Goal: Task Accomplishment & Management: Use online tool/utility

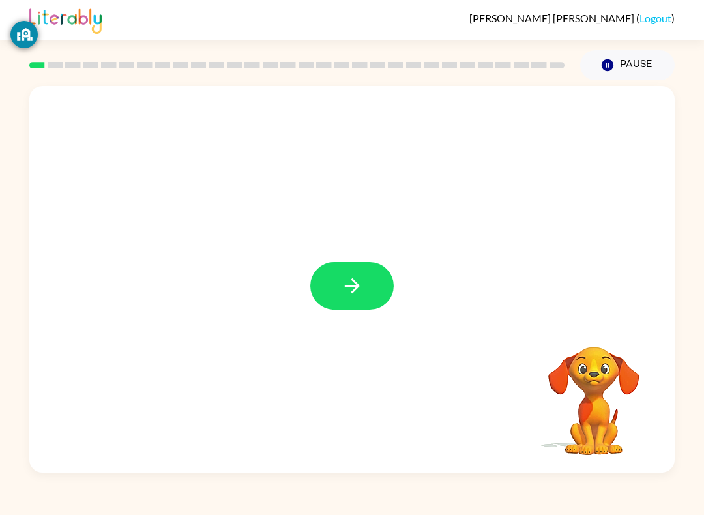
click at [344, 291] on icon "button" at bounding box center [352, 285] width 23 height 23
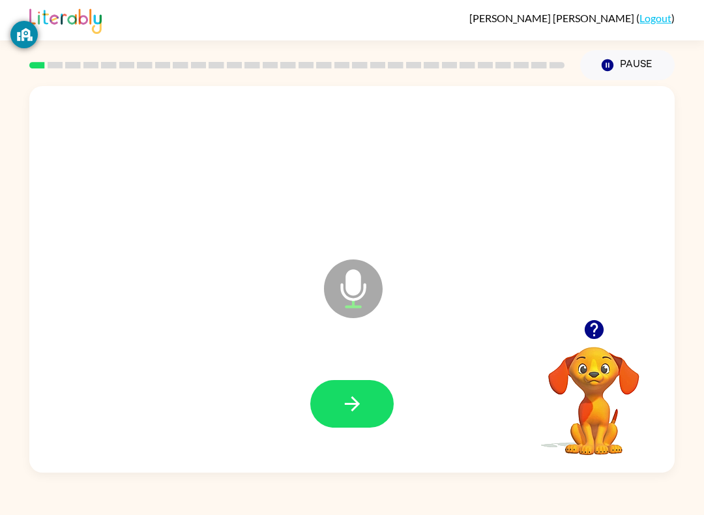
click at [511, 327] on icon "Microphone The Microphone is here when it is your turn to talk" at bounding box center [419, 305] width 196 height 98
click at [372, 403] on button "button" at bounding box center [351, 404] width 83 height 48
click at [372, 396] on button "button" at bounding box center [351, 404] width 83 height 48
click at [356, 404] on icon "button" at bounding box center [351, 403] width 15 height 15
click at [349, 385] on button "button" at bounding box center [351, 404] width 83 height 48
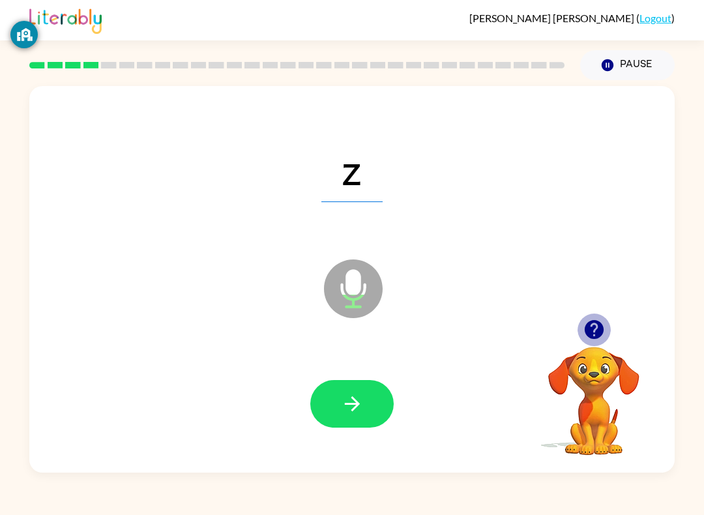
click at [591, 333] on icon "button" at bounding box center [593, 329] width 19 height 19
click at [674, 285] on div "z Microphone The Microphone is here when it is your turn to talk" at bounding box center [351, 279] width 645 height 387
click at [367, 398] on button "button" at bounding box center [351, 404] width 83 height 48
click at [364, 416] on button "button" at bounding box center [351, 404] width 83 height 48
click at [362, 393] on icon "button" at bounding box center [352, 403] width 23 height 23
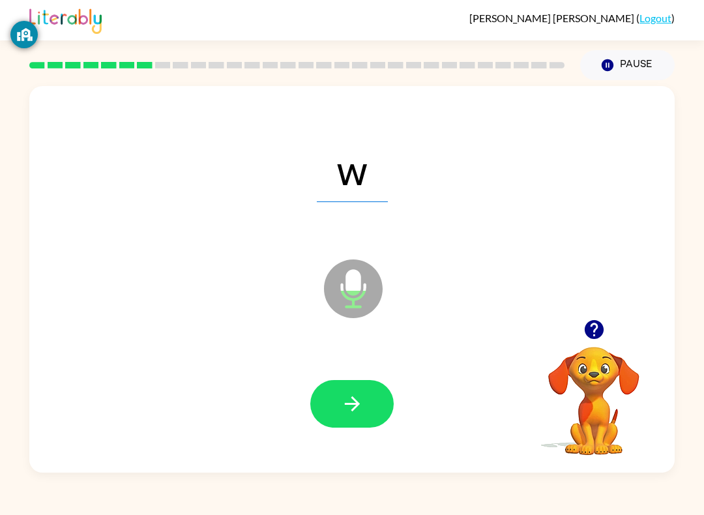
click at [367, 398] on button "button" at bounding box center [351, 404] width 83 height 48
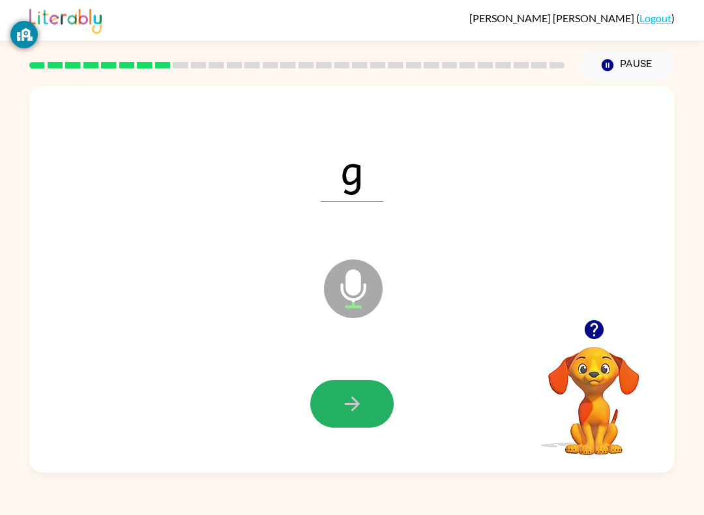
click at [364, 401] on button "button" at bounding box center [351, 404] width 83 height 48
click at [371, 404] on button "button" at bounding box center [351, 404] width 83 height 48
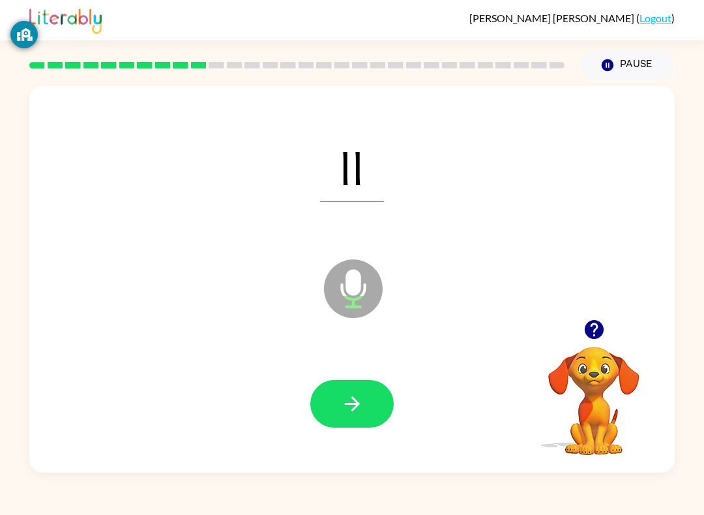
click at [361, 398] on icon "button" at bounding box center [352, 403] width 23 height 23
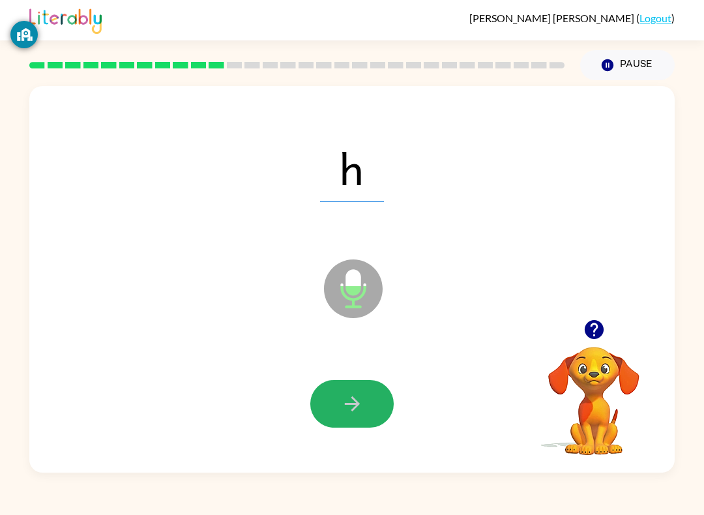
click at [362, 411] on icon "button" at bounding box center [352, 403] width 23 height 23
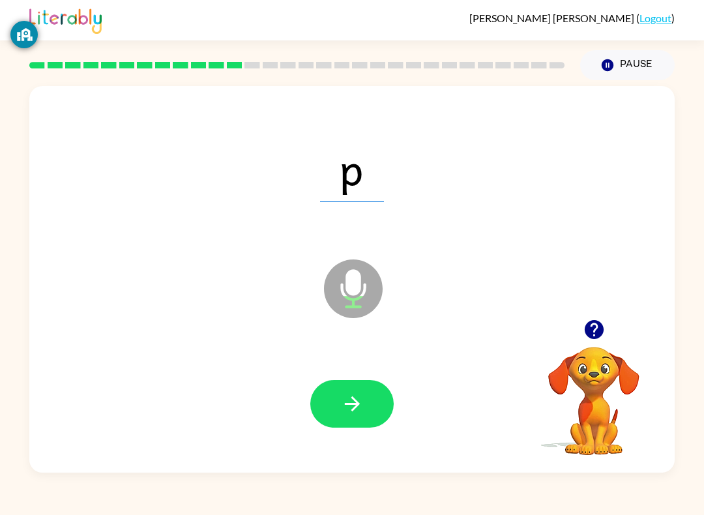
click at [355, 396] on icon "button" at bounding box center [352, 403] width 23 height 23
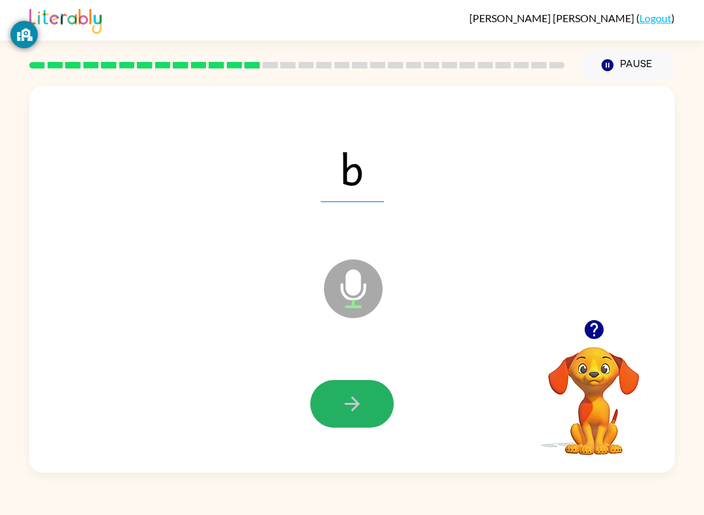
click at [367, 406] on button "button" at bounding box center [351, 404] width 83 height 48
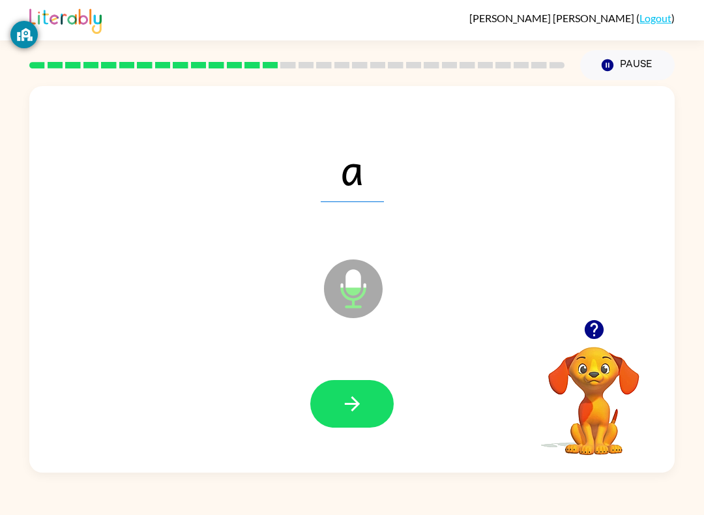
click at [367, 400] on button "button" at bounding box center [351, 404] width 83 height 48
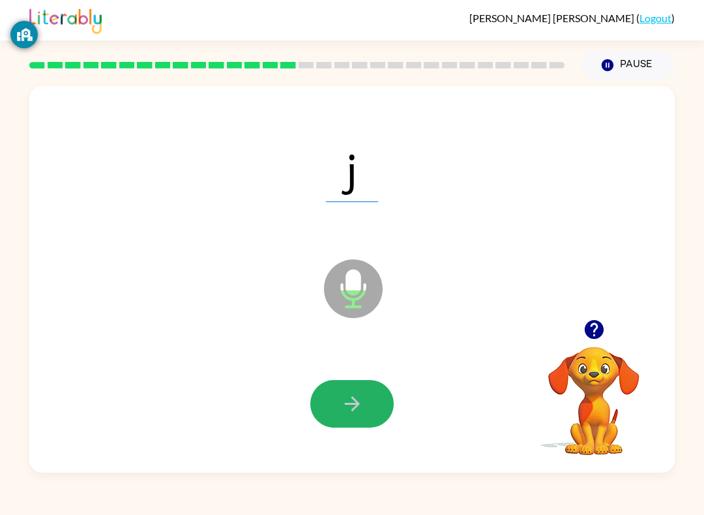
click at [366, 415] on button "button" at bounding box center [351, 404] width 83 height 48
click at [362, 399] on icon "button" at bounding box center [352, 403] width 23 height 23
click at [370, 396] on button "button" at bounding box center [351, 404] width 83 height 48
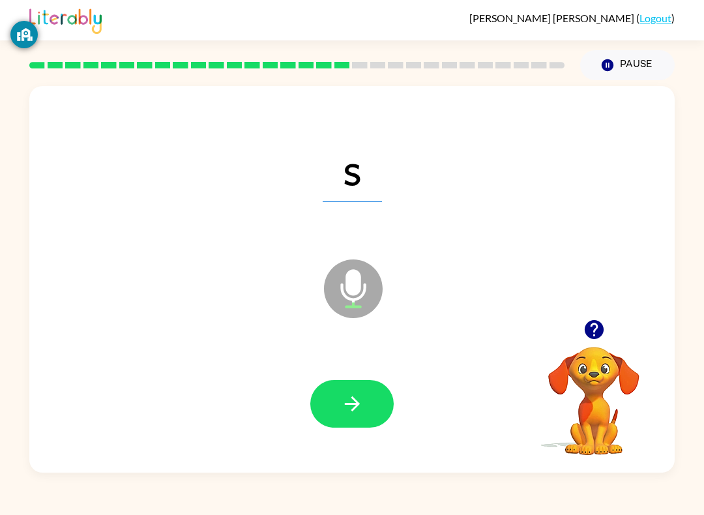
click at [383, 424] on button "button" at bounding box center [351, 404] width 83 height 48
click at [370, 396] on div at bounding box center [351, 404] width 83 height 48
click at [371, 403] on button "button" at bounding box center [351, 404] width 83 height 48
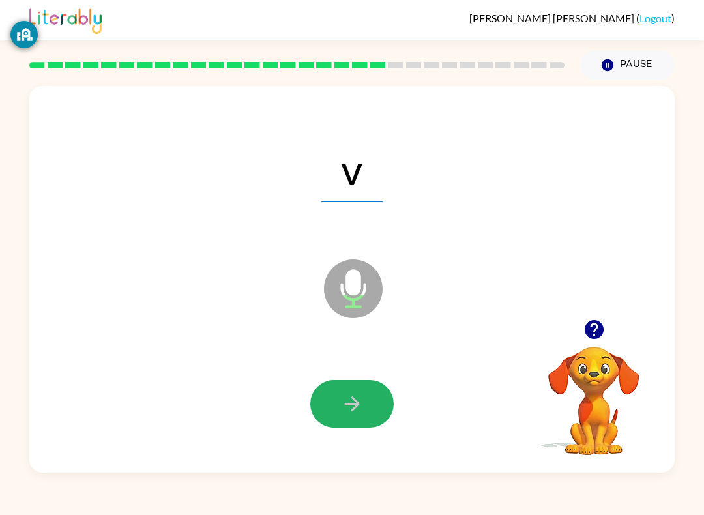
click at [371, 409] on button "button" at bounding box center [351, 404] width 83 height 48
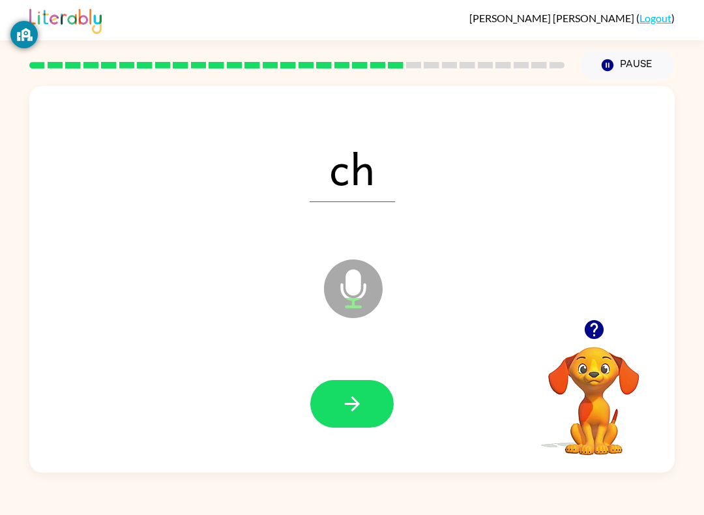
click at [370, 404] on button "button" at bounding box center [351, 404] width 83 height 48
click at [373, 414] on button "button" at bounding box center [351, 404] width 83 height 48
click at [365, 413] on button "button" at bounding box center [351, 404] width 83 height 48
click at [370, 388] on button "button" at bounding box center [351, 404] width 83 height 48
click at [364, 397] on button "button" at bounding box center [351, 404] width 83 height 48
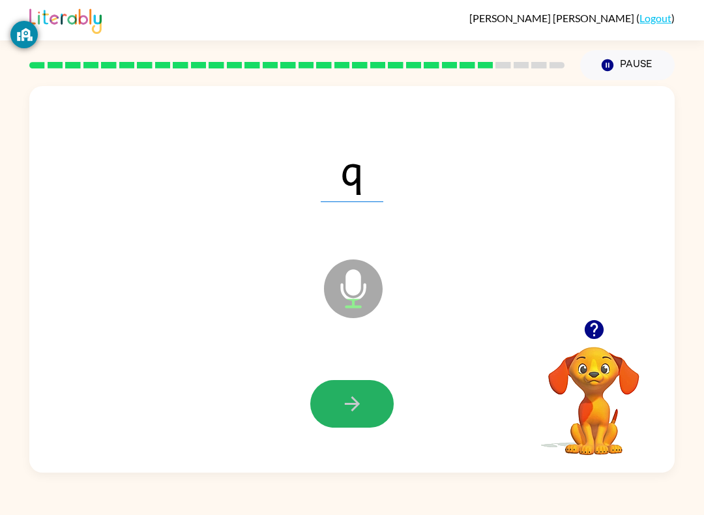
click at [369, 399] on button "button" at bounding box center [351, 404] width 83 height 48
click at [375, 402] on button "button" at bounding box center [351, 404] width 83 height 48
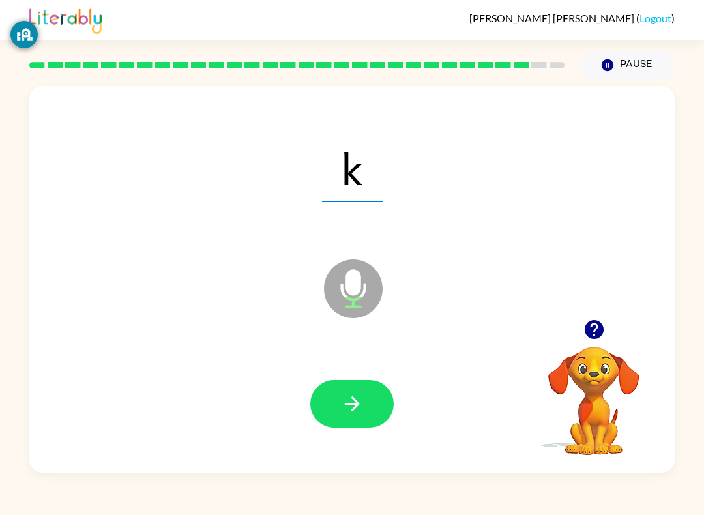
click at [370, 402] on button "button" at bounding box center [351, 404] width 83 height 48
click at [373, 381] on button "button" at bounding box center [351, 404] width 83 height 48
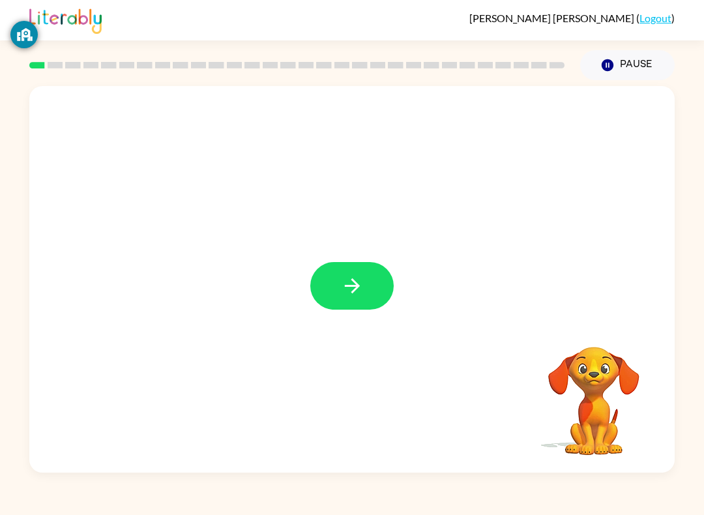
click at [355, 278] on icon "button" at bounding box center [352, 285] width 23 height 23
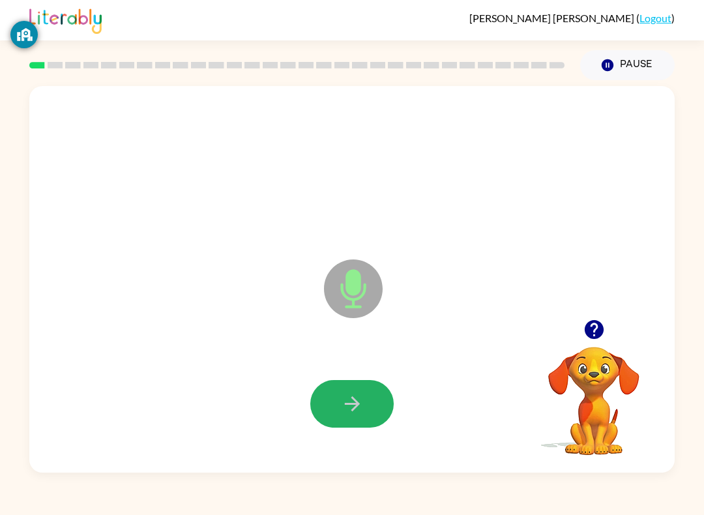
click at [361, 418] on button "button" at bounding box center [351, 404] width 83 height 48
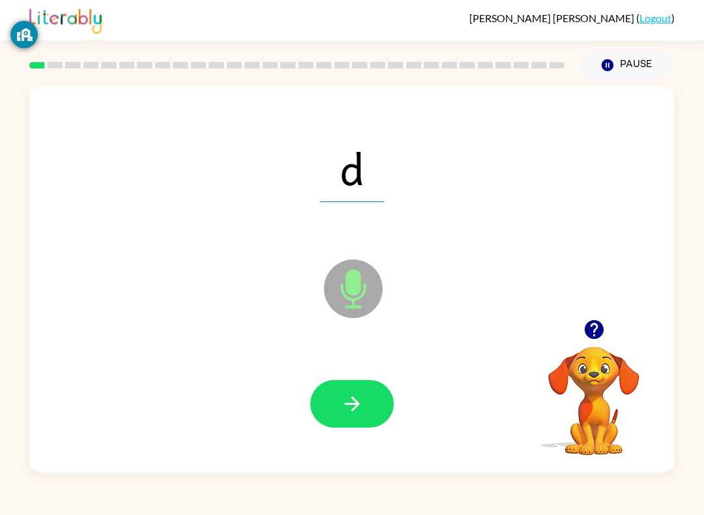
click at [363, 418] on button "button" at bounding box center [351, 404] width 83 height 48
click at [345, 405] on icon "button" at bounding box center [352, 403] width 23 height 23
click at [356, 398] on icon "button" at bounding box center [352, 403] width 23 height 23
click at [368, 387] on button "button" at bounding box center [351, 404] width 83 height 48
click at [357, 407] on icon "button" at bounding box center [351, 403] width 15 height 15
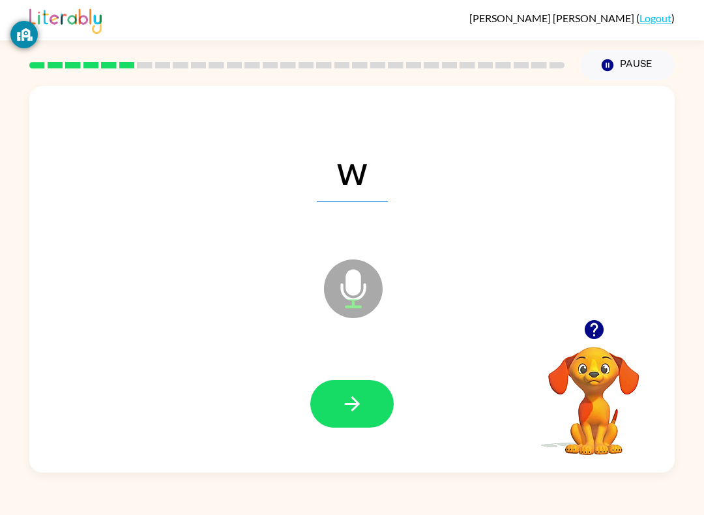
click at [352, 403] on icon "button" at bounding box center [352, 403] width 23 height 23
click at [362, 409] on icon "button" at bounding box center [352, 403] width 23 height 23
click at [349, 398] on icon "button" at bounding box center [352, 403] width 23 height 23
click at [352, 404] on icon "button" at bounding box center [351, 403] width 15 height 15
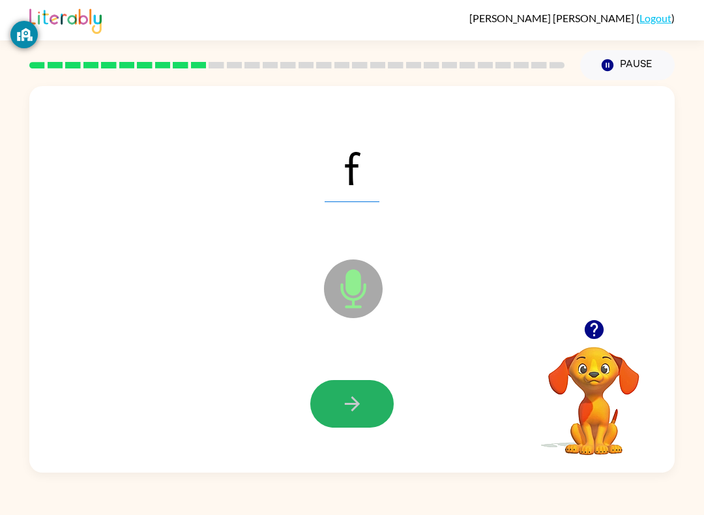
click at [357, 390] on button "button" at bounding box center [351, 404] width 83 height 48
click at [362, 394] on icon "button" at bounding box center [352, 403] width 23 height 23
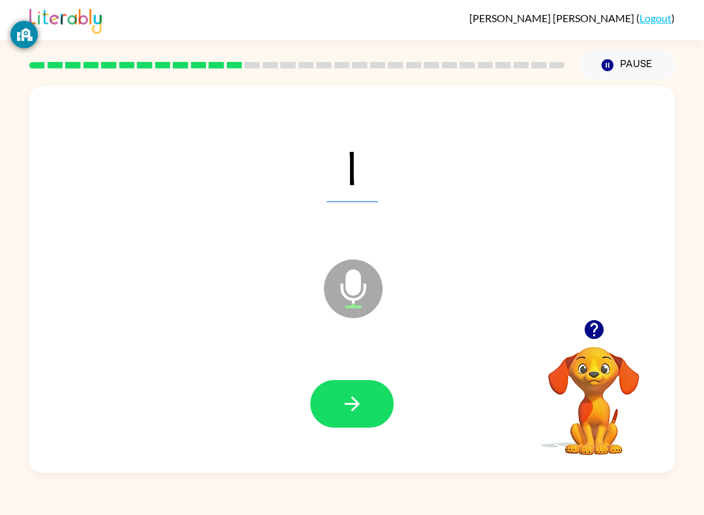
click at [373, 412] on button "button" at bounding box center [351, 404] width 83 height 48
click at [358, 395] on icon "button" at bounding box center [352, 403] width 23 height 23
click at [366, 385] on button "button" at bounding box center [351, 404] width 83 height 48
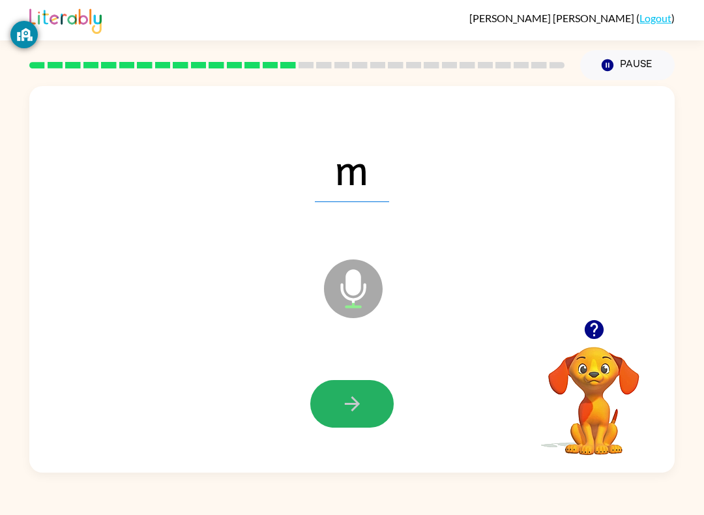
click at [342, 413] on icon "button" at bounding box center [352, 403] width 23 height 23
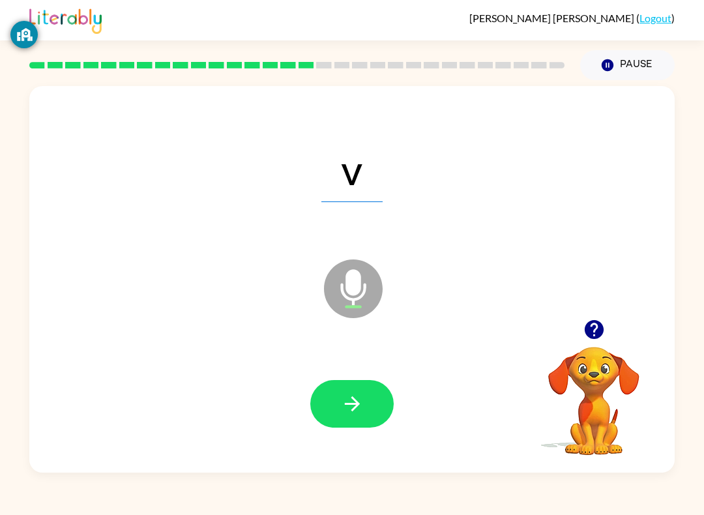
click at [372, 368] on div at bounding box center [351, 403] width 619 height 111
click at [390, 390] on div at bounding box center [351, 404] width 83 height 48
click at [375, 398] on button "button" at bounding box center [351, 404] width 83 height 48
click at [364, 405] on button "button" at bounding box center [351, 404] width 83 height 48
click at [375, 403] on button "button" at bounding box center [351, 404] width 83 height 48
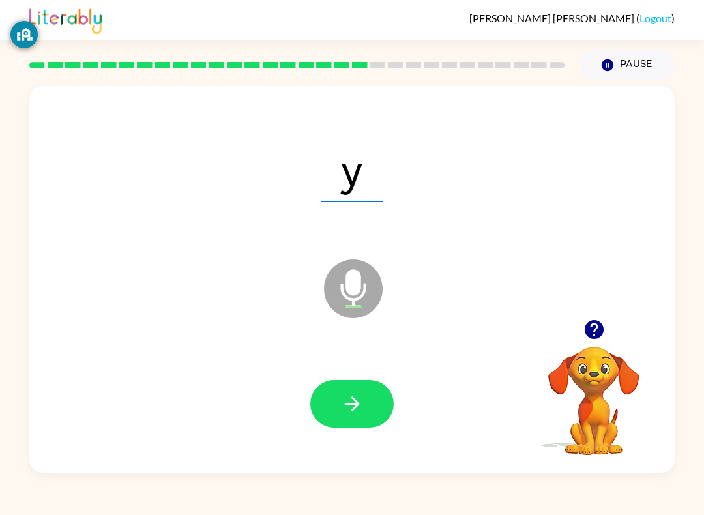
click at [371, 409] on button "button" at bounding box center [351, 404] width 83 height 48
click at [370, 388] on button "button" at bounding box center [351, 404] width 83 height 48
click at [357, 404] on icon "button" at bounding box center [351, 403] width 15 height 15
click at [385, 398] on button "button" at bounding box center [351, 404] width 83 height 48
click at [369, 407] on button "button" at bounding box center [351, 404] width 83 height 48
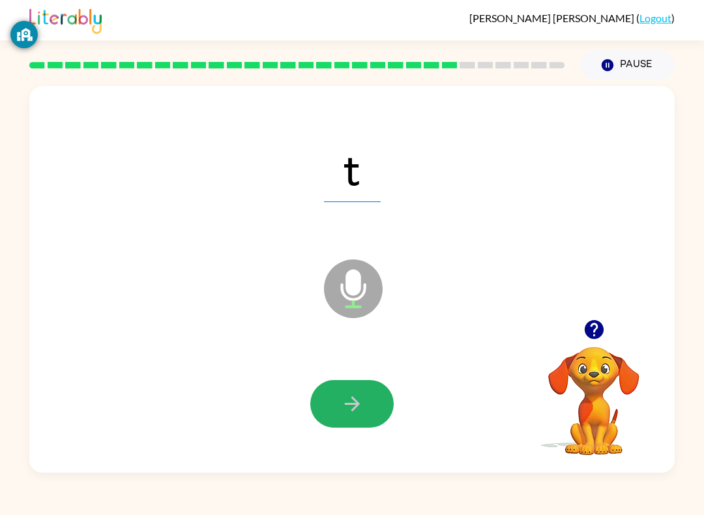
click at [373, 398] on button "button" at bounding box center [351, 404] width 83 height 48
click at [374, 400] on button "button" at bounding box center [351, 404] width 83 height 48
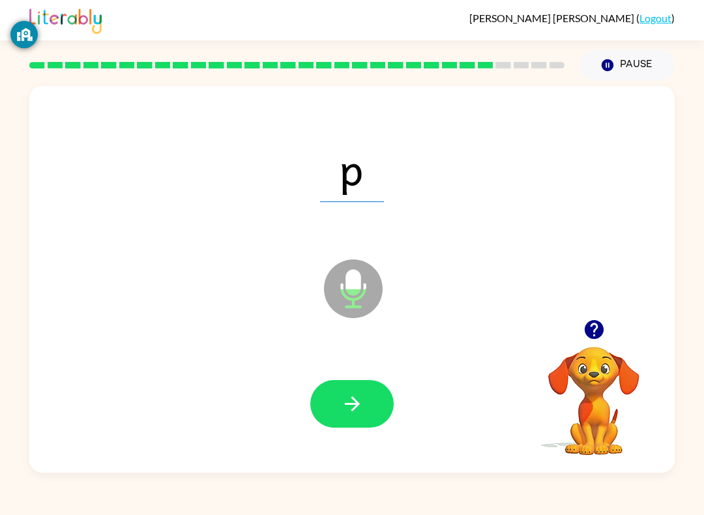
click at [388, 400] on button "button" at bounding box center [351, 404] width 83 height 48
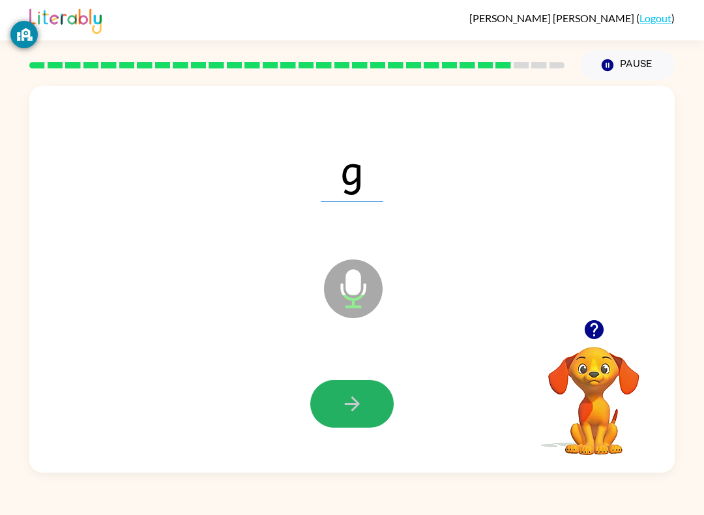
click at [352, 415] on icon "button" at bounding box center [352, 403] width 23 height 23
click at [369, 405] on button "button" at bounding box center [351, 404] width 83 height 48
click at [361, 389] on button "button" at bounding box center [351, 404] width 83 height 48
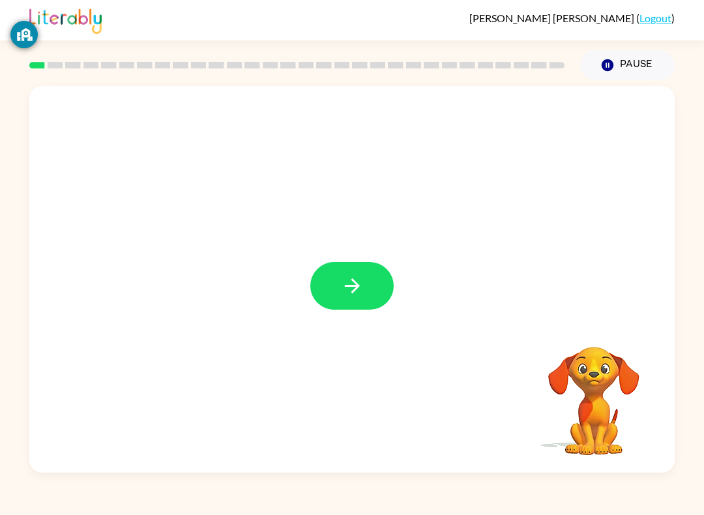
click at [357, 284] on icon "button" at bounding box center [352, 285] width 23 height 23
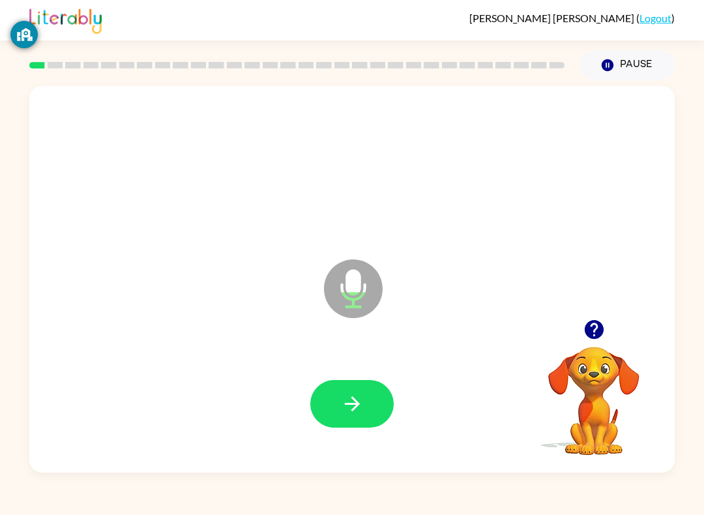
click at [345, 411] on icon "button" at bounding box center [352, 403] width 23 height 23
click at [342, 400] on icon "button" at bounding box center [352, 403] width 23 height 23
click at [343, 415] on icon "button" at bounding box center [352, 403] width 23 height 23
click at [342, 394] on icon "button" at bounding box center [352, 403] width 23 height 23
click at [347, 387] on button "button" at bounding box center [351, 404] width 83 height 48
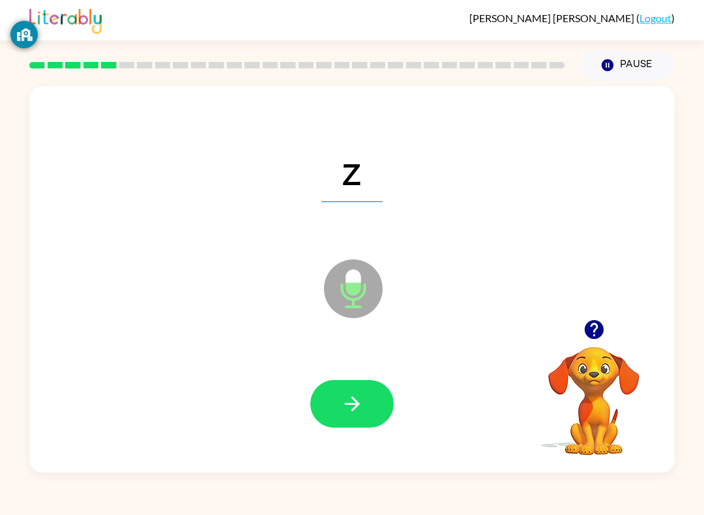
click at [329, 391] on button "button" at bounding box center [351, 404] width 83 height 48
click at [338, 411] on button "button" at bounding box center [351, 404] width 83 height 48
click at [341, 409] on icon "button" at bounding box center [352, 403] width 23 height 23
click at [343, 404] on icon "button" at bounding box center [352, 403] width 23 height 23
click at [347, 407] on icon "button" at bounding box center [352, 403] width 23 height 23
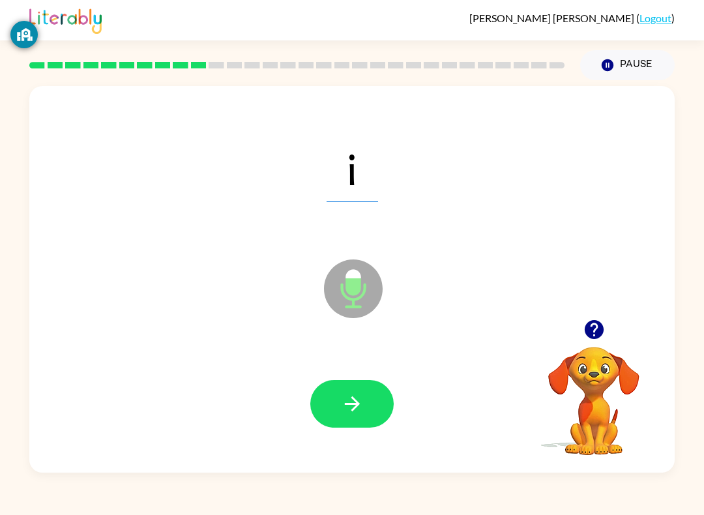
click at [334, 405] on button "button" at bounding box center [351, 404] width 83 height 48
click at [331, 391] on button "button" at bounding box center [351, 404] width 83 height 48
click at [345, 398] on icon "button" at bounding box center [352, 403] width 23 height 23
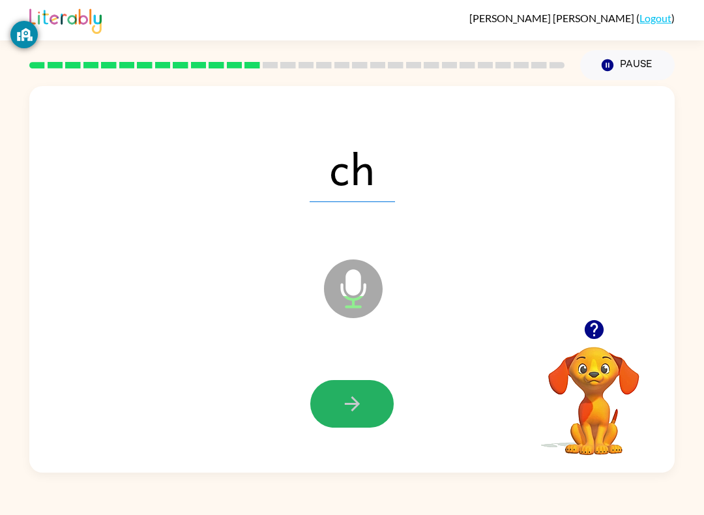
click at [344, 407] on icon "button" at bounding box center [352, 403] width 23 height 23
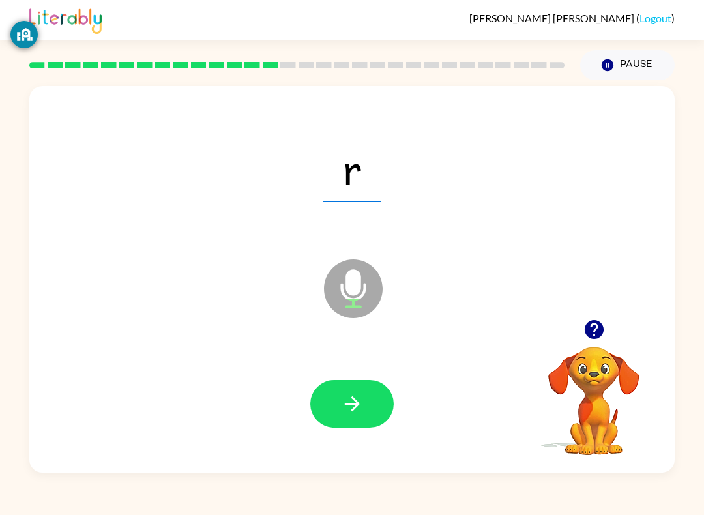
click at [343, 409] on icon "button" at bounding box center [352, 403] width 23 height 23
click at [361, 399] on icon "button" at bounding box center [352, 403] width 23 height 23
click at [340, 396] on button "button" at bounding box center [351, 404] width 83 height 48
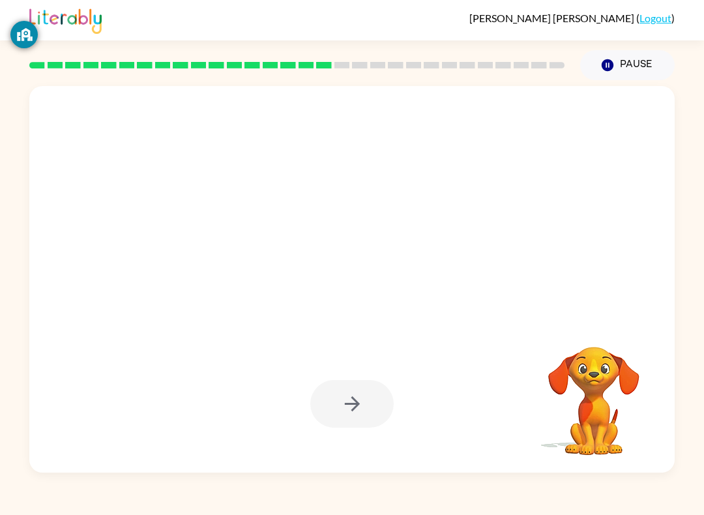
click at [611, 60] on icon "Pause" at bounding box center [607, 65] width 14 height 14
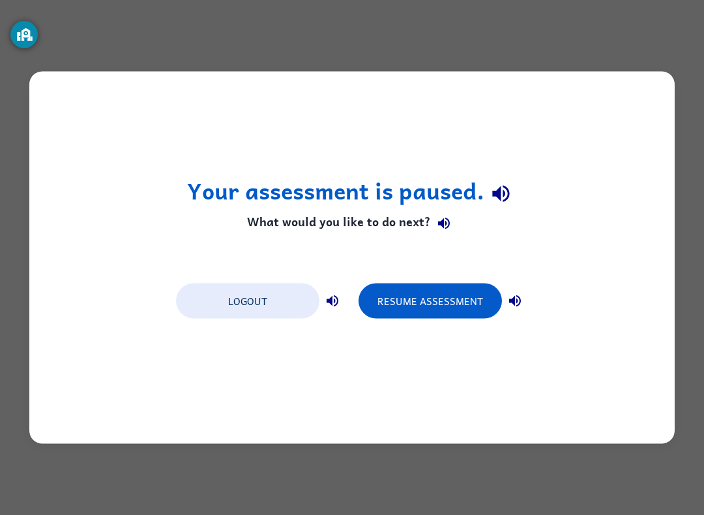
click at [79, 73] on div "Your assessment is paused. What would you like to do next? Logout Resume Assess…" at bounding box center [351, 258] width 645 height 372
click at [420, 295] on button "Resume Assessment" at bounding box center [429, 301] width 143 height 35
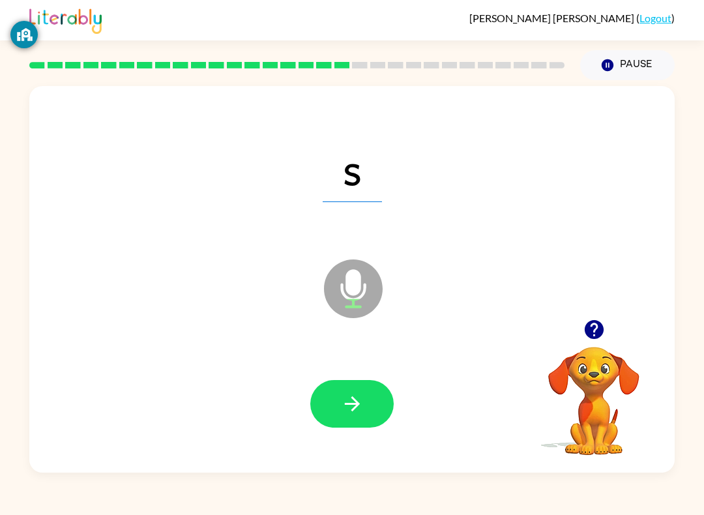
click at [350, 392] on button "button" at bounding box center [351, 404] width 83 height 48
click at [370, 402] on button "button" at bounding box center [351, 404] width 83 height 48
click at [347, 309] on icon at bounding box center [353, 288] width 59 height 59
click at [345, 285] on icon at bounding box center [353, 288] width 59 height 59
click at [342, 405] on icon "button" at bounding box center [352, 403] width 23 height 23
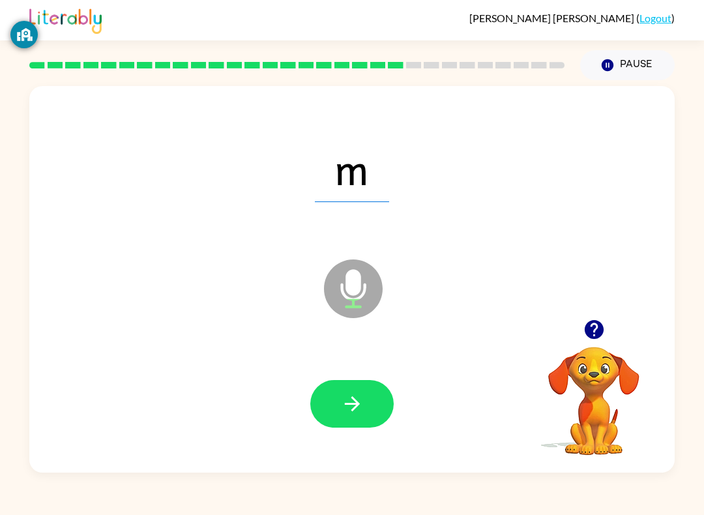
click at [338, 406] on button "button" at bounding box center [351, 404] width 83 height 48
click at [346, 410] on icon "button" at bounding box center [352, 403] width 23 height 23
click at [341, 406] on icon "button" at bounding box center [352, 403] width 23 height 23
click at [353, 415] on icon "button" at bounding box center [352, 403] width 23 height 23
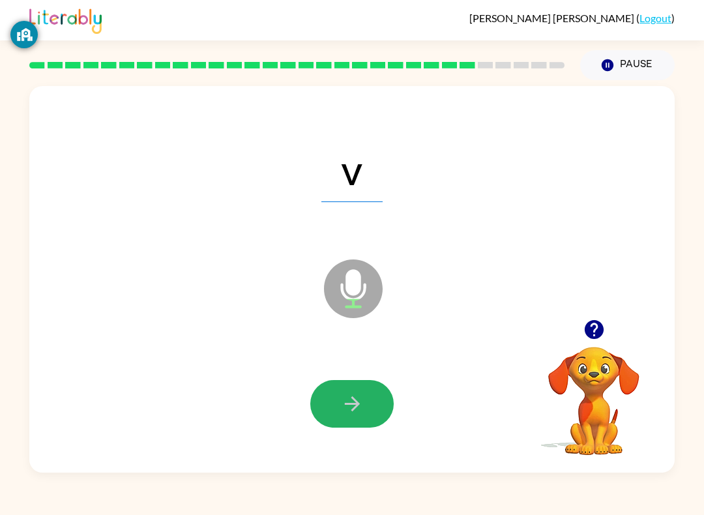
click at [325, 394] on button "button" at bounding box center [351, 404] width 83 height 48
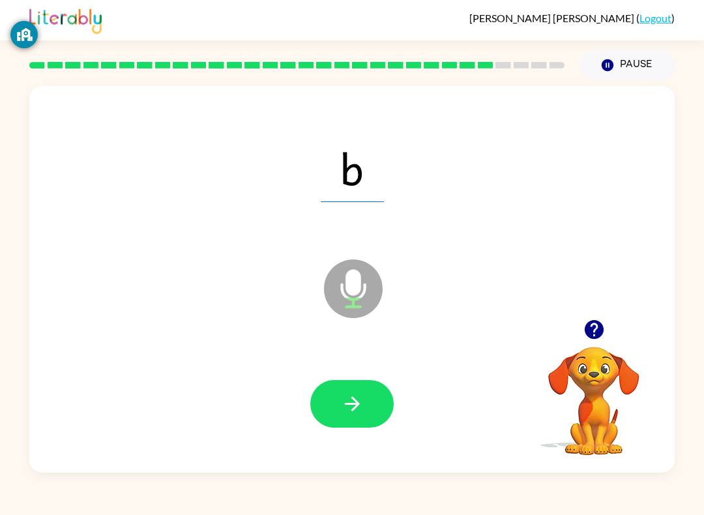
click at [335, 398] on button "button" at bounding box center [351, 404] width 83 height 48
click at [348, 406] on icon "button" at bounding box center [352, 403] width 23 height 23
click at [354, 409] on icon "button" at bounding box center [351, 403] width 15 height 15
click at [347, 399] on icon "button" at bounding box center [352, 403] width 23 height 23
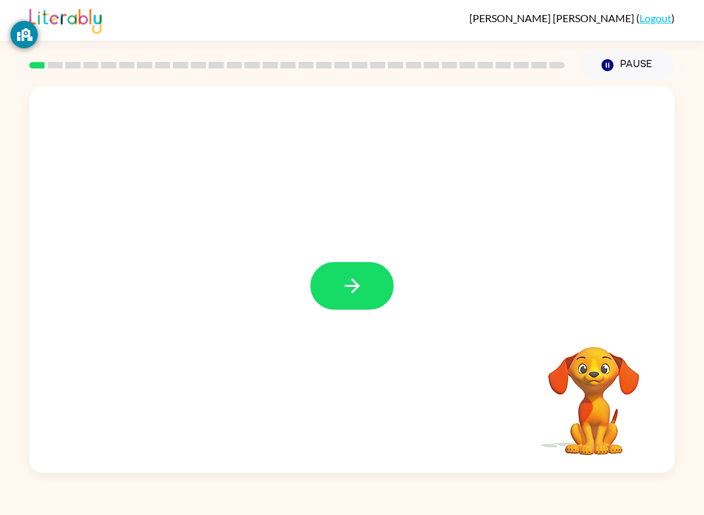
click at [368, 293] on button "button" at bounding box center [351, 286] width 83 height 48
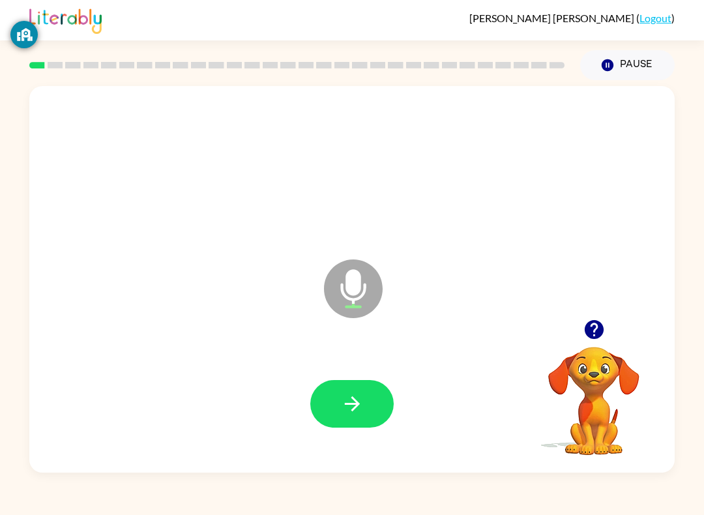
click at [381, 409] on button "button" at bounding box center [351, 404] width 83 height 48
click at [353, 387] on button "button" at bounding box center [351, 404] width 83 height 48
click at [91, 504] on div "[PERSON_NAME] ( Logout ) Pause Pause g Microphone The Microphone is here when i…" at bounding box center [352, 257] width 704 height 515
click at [355, 368] on div at bounding box center [351, 403] width 619 height 111
click at [364, 415] on button "button" at bounding box center [351, 404] width 83 height 48
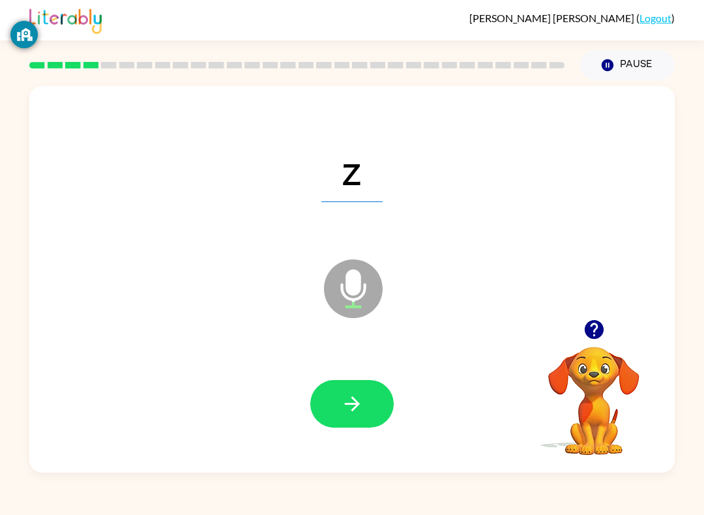
click at [341, 384] on button "button" at bounding box center [351, 404] width 83 height 48
click at [358, 385] on button "button" at bounding box center [351, 404] width 83 height 48
click at [351, 393] on icon "button" at bounding box center [352, 403] width 23 height 23
click at [343, 400] on icon "button" at bounding box center [352, 403] width 23 height 23
click at [362, 412] on icon "button" at bounding box center [352, 403] width 23 height 23
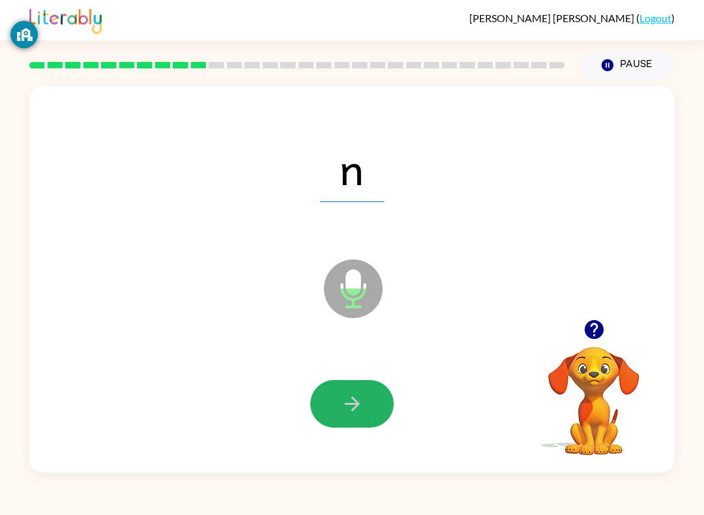
click at [391, 408] on button "button" at bounding box center [351, 404] width 83 height 48
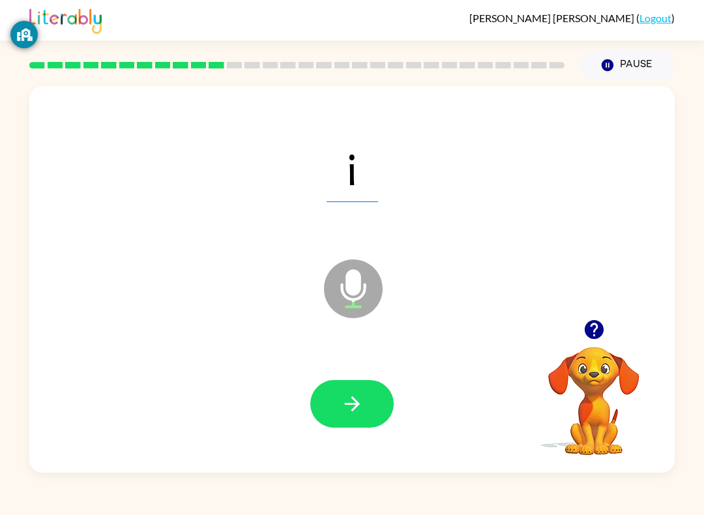
click at [360, 408] on icon "button" at bounding box center [352, 403] width 23 height 23
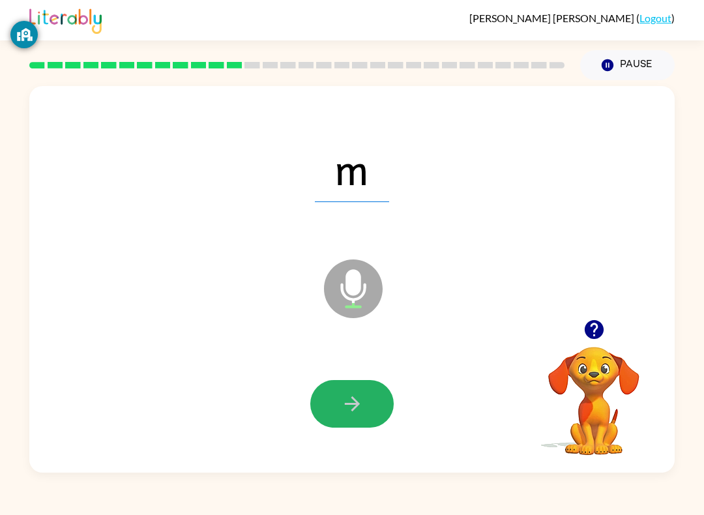
click at [371, 391] on button "button" at bounding box center [351, 404] width 83 height 48
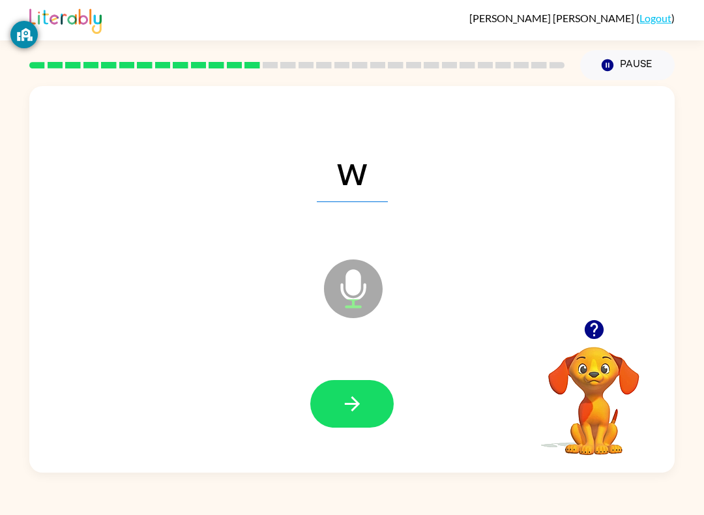
click at [348, 376] on div at bounding box center [351, 403] width 619 height 111
click at [366, 393] on button "button" at bounding box center [351, 404] width 83 height 48
click at [366, 392] on div at bounding box center [351, 404] width 83 height 48
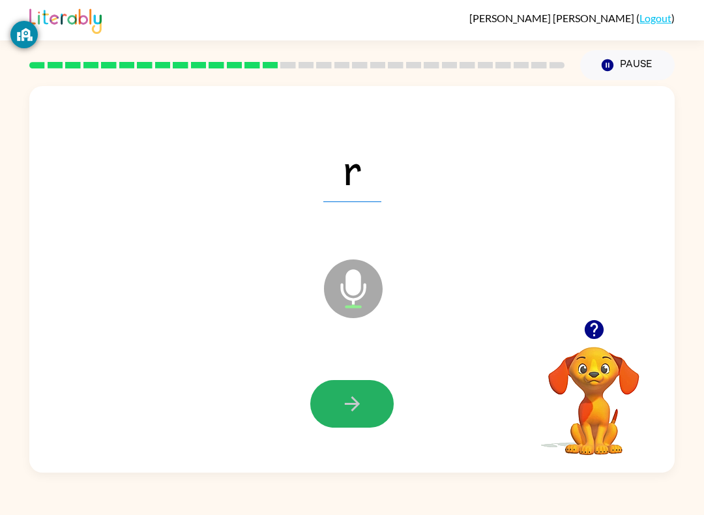
click at [376, 415] on button "button" at bounding box center [351, 404] width 83 height 48
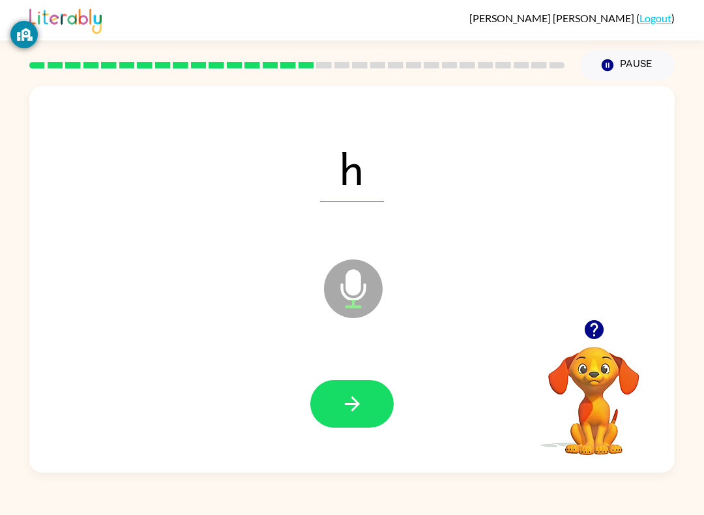
click at [361, 417] on button "button" at bounding box center [351, 404] width 83 height 48
click at [375, 402] on button "button" at bounding box center [351, 404] width 83 height 48
click at [380, 390] on button "button" at bounding box center [351, 404] width 83 height 48
click at [357, 411] on icon "button" at bounding box center [352, 403] width 23 height 23
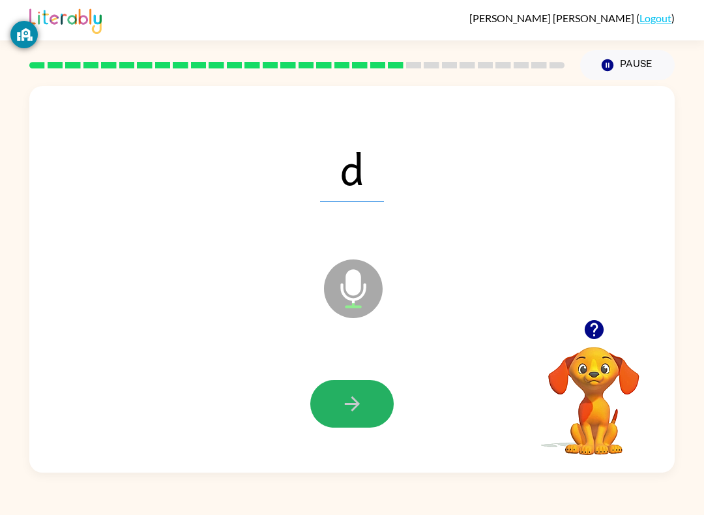
click at [322, 413] on button "button" at bounding box center [351, 404] width 83 height 48
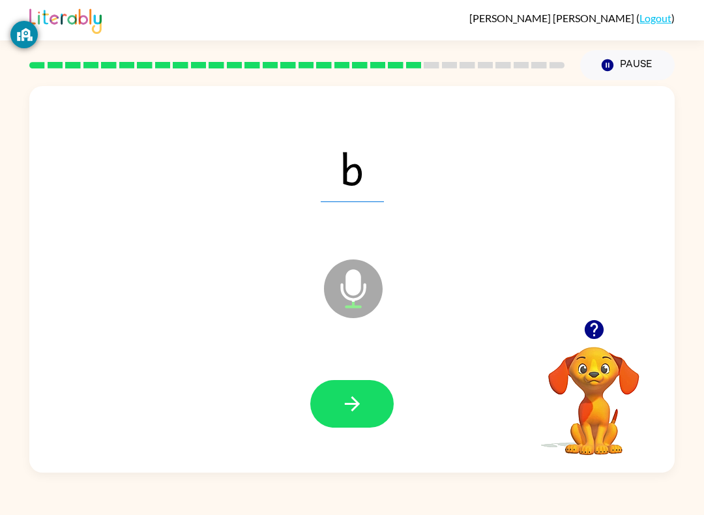
click at [370, 407] on button "button" at bounding box center [351, 404] width 83 height 48
click at [385, 412] on button "button" at bounding box center [351, 404] width 83 height 48
click at [364, 417] on button "button" at bounding box center [351, 404] width 83 height 48
click at [370, 395] on button "button" at bounding box center [351, 404] width 83 height 48
click at [373, 410] on button "button" at bounding box center [351, 404] width 83 height 48
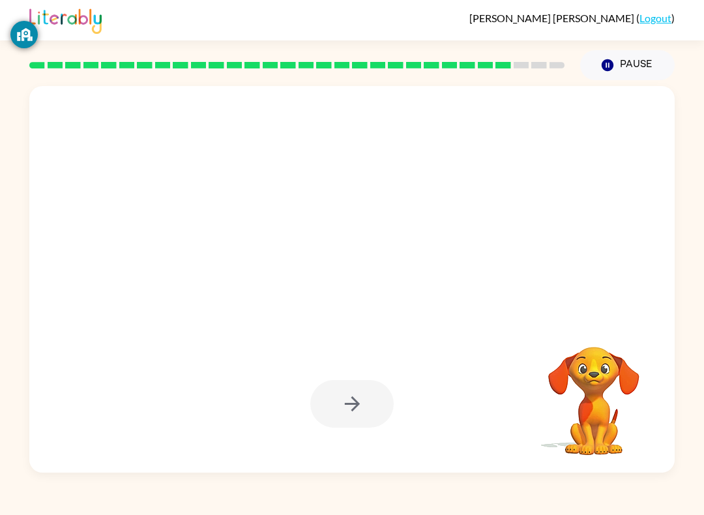
click at [357, 407] on div at bounding box center [351, 404] width 83 height 48
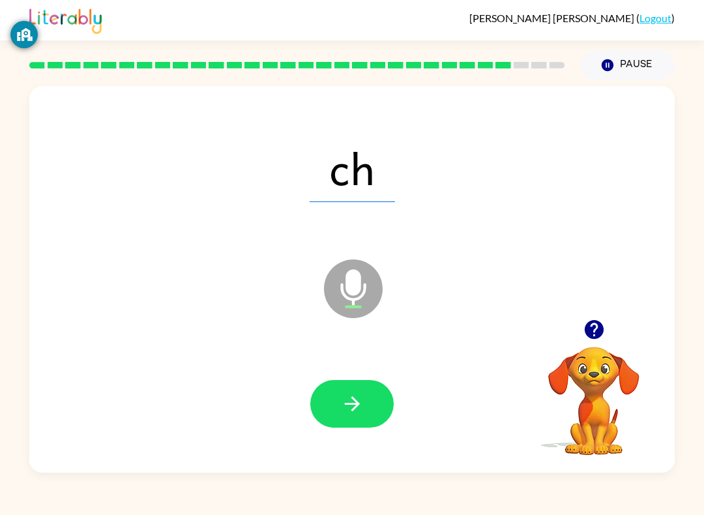
click at [372, 383] on button "button" at bounding box center [351, 404] width 83 height 48
click at [373, 424] on button "button" at bounding box center [351, 404] width 83 height 48
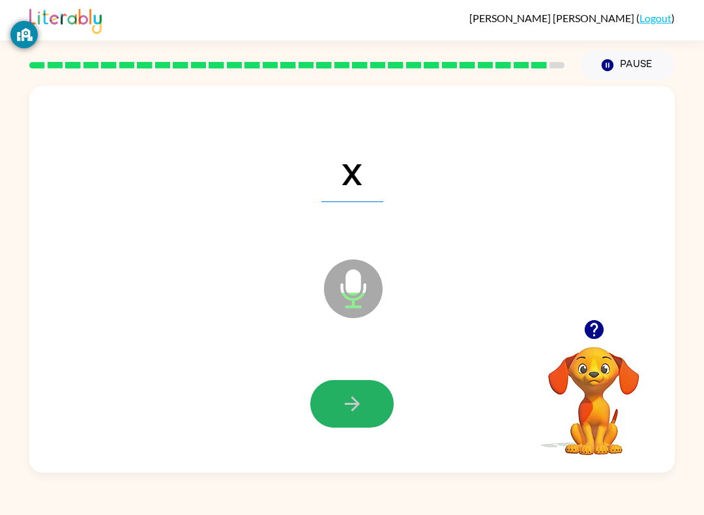
click at [383, 407] on button "button" at bounding box center [351, 404] width 83 height 48
